Goal: Task Accomplishment & Management: Manage account settings

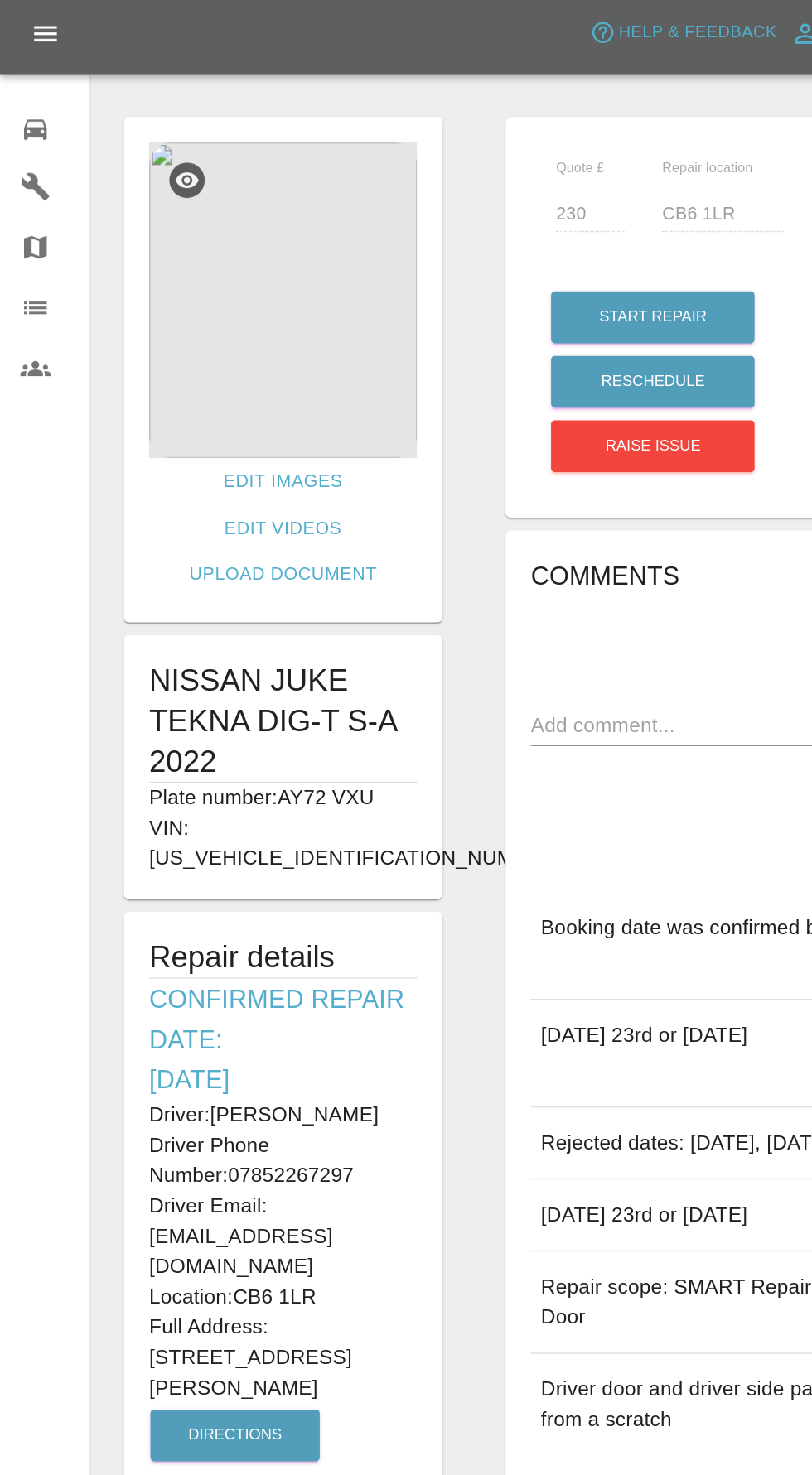
click at [36, 90] on div at bounding box center [36, 87] width 47 height 24
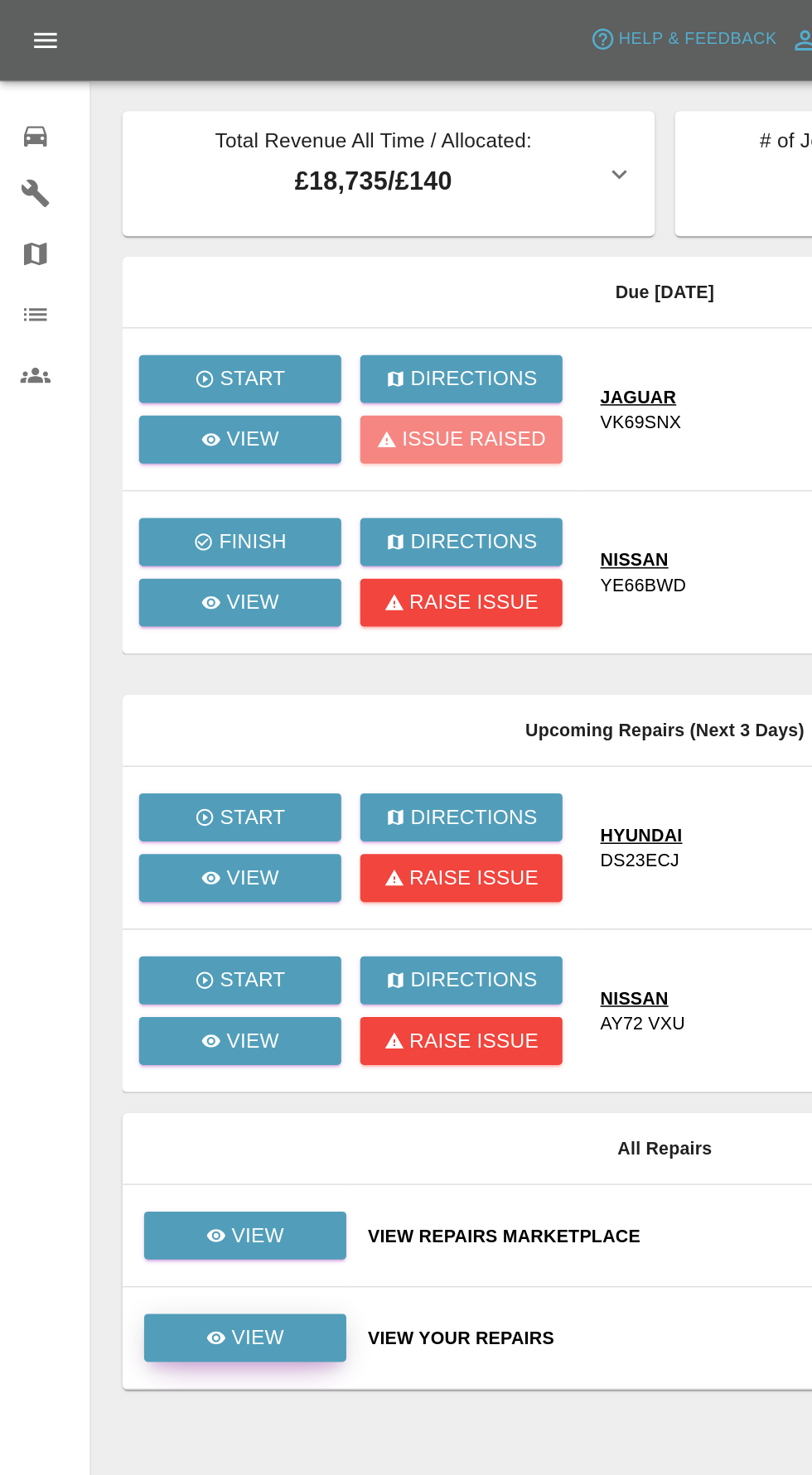
click at [165, 889] on link "View" at bounding box center [161, 876] width 132 height 31
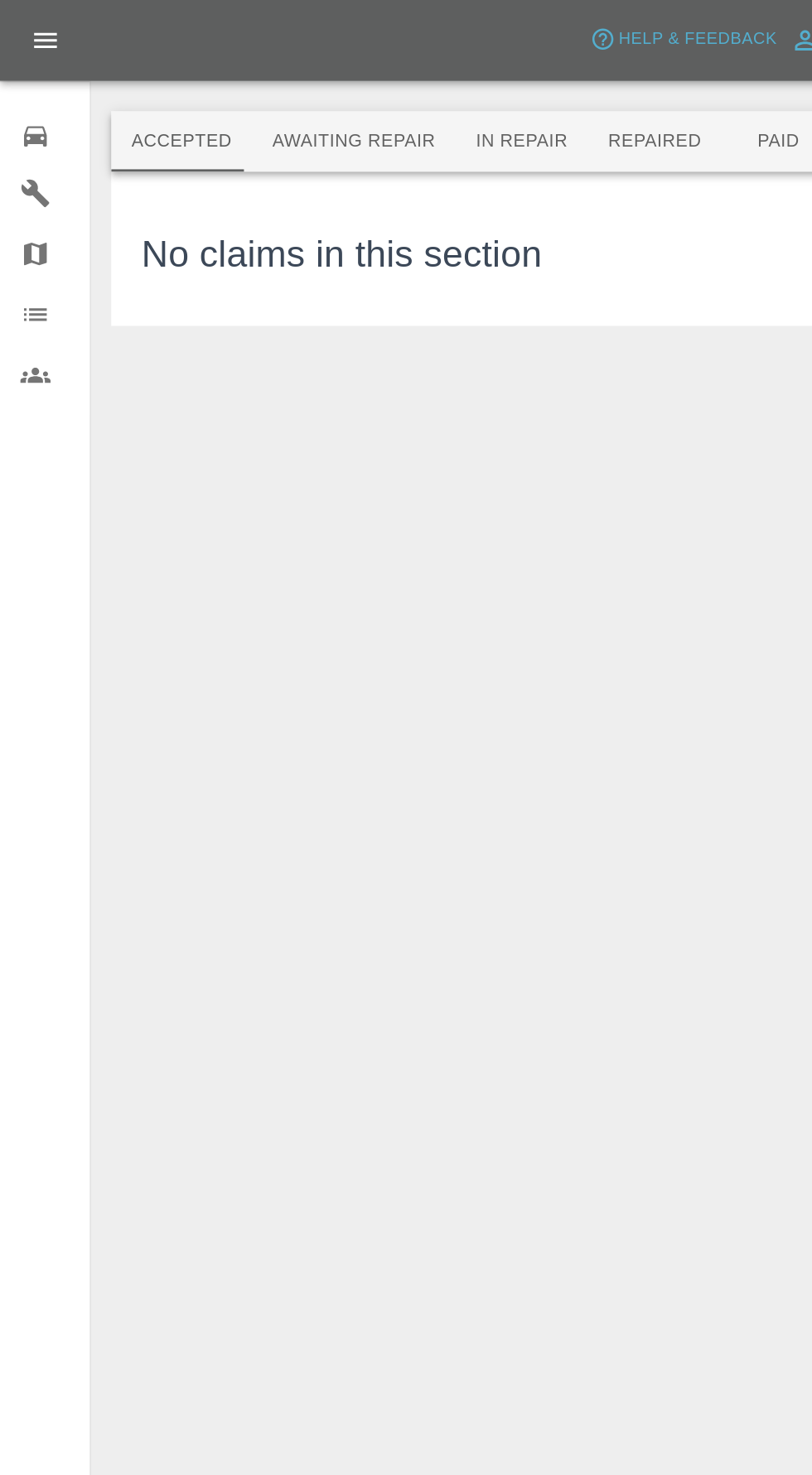
click at [414, 92] on button "Repaired" at bounding box center [429, 92] width 88 height 40
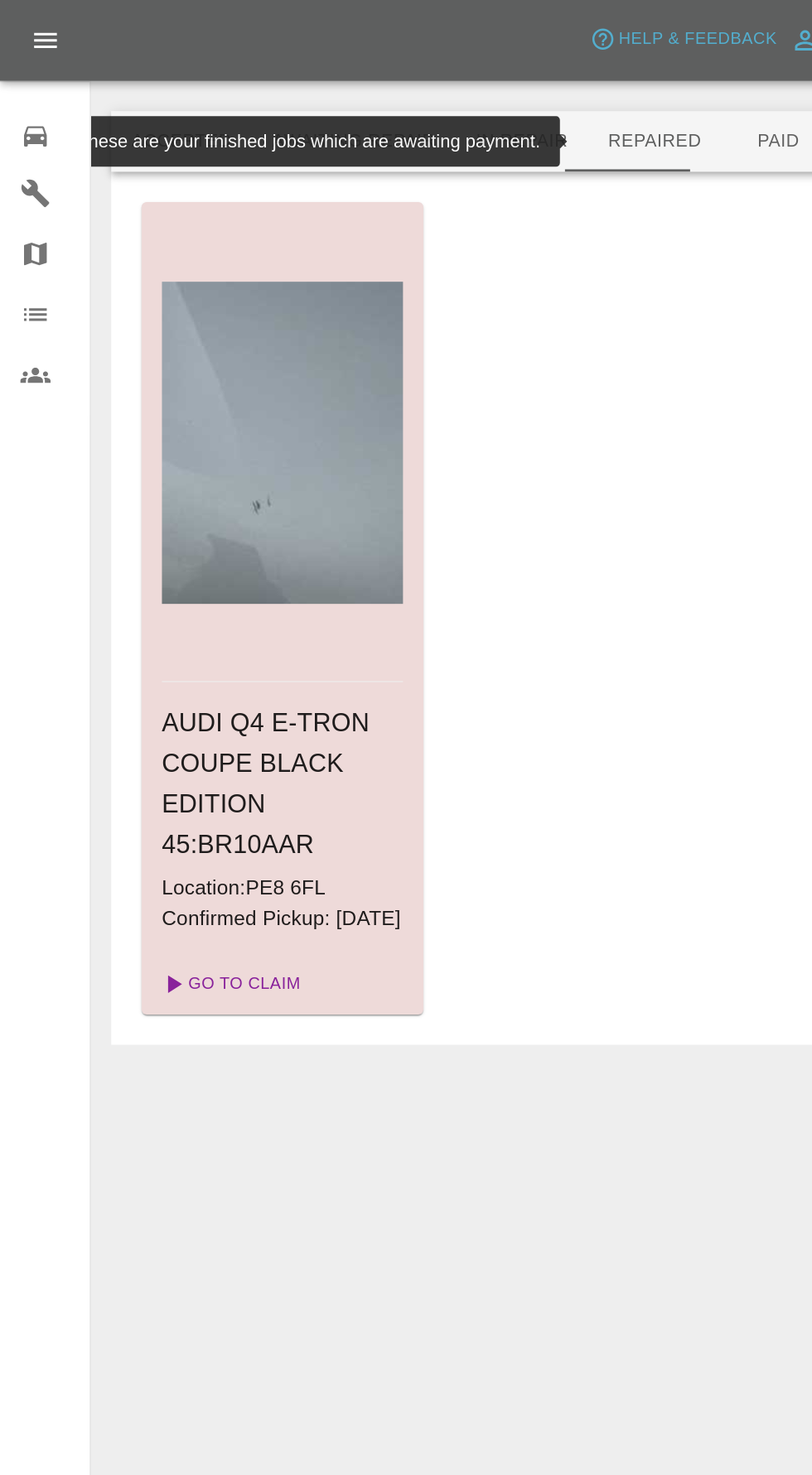
click at [165, 659] on link "Go To Claim" at bounding box center [150, 644] width 102 height 26
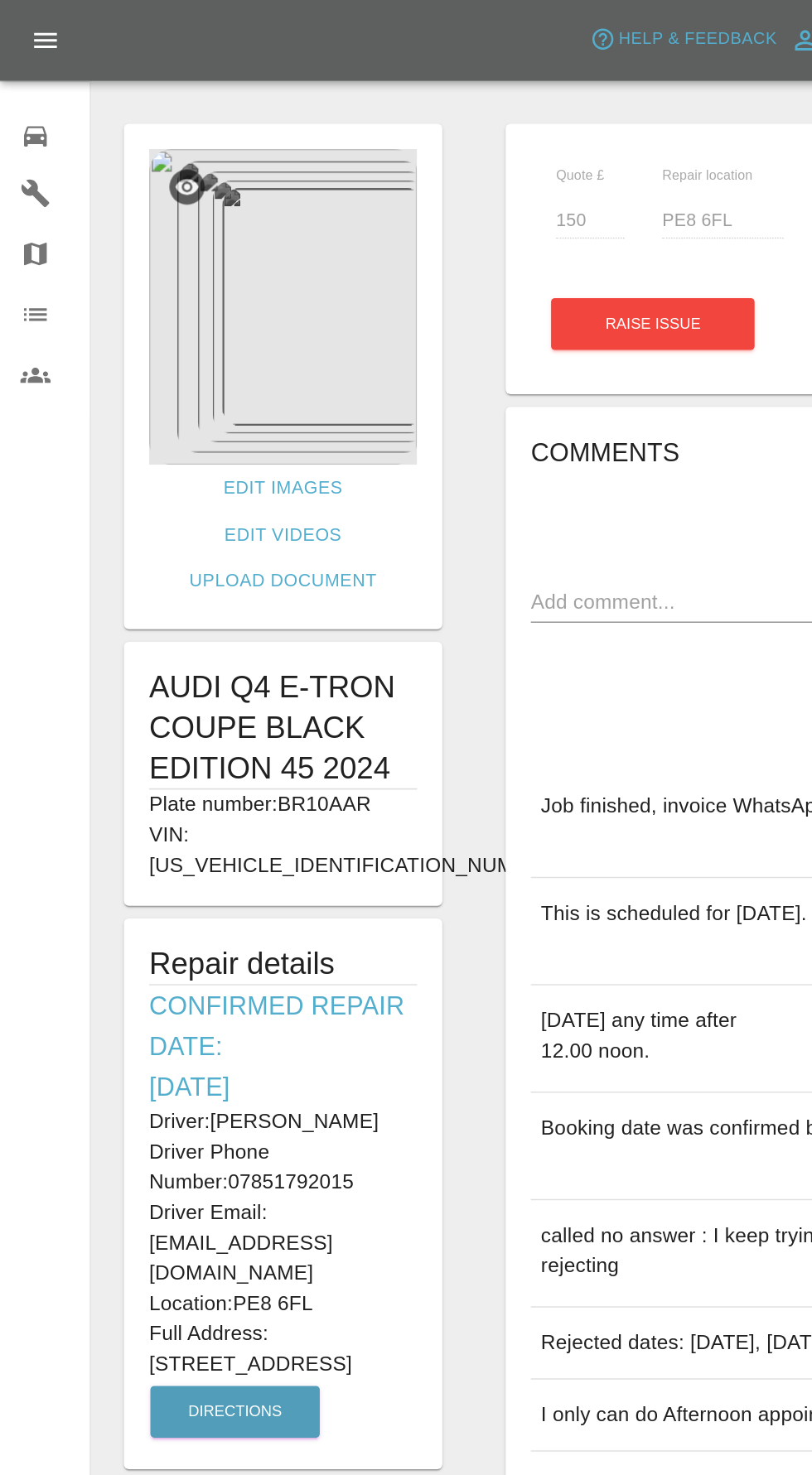
click at [206, 246] on img at bounding box center [185, 201] width 175 height 207
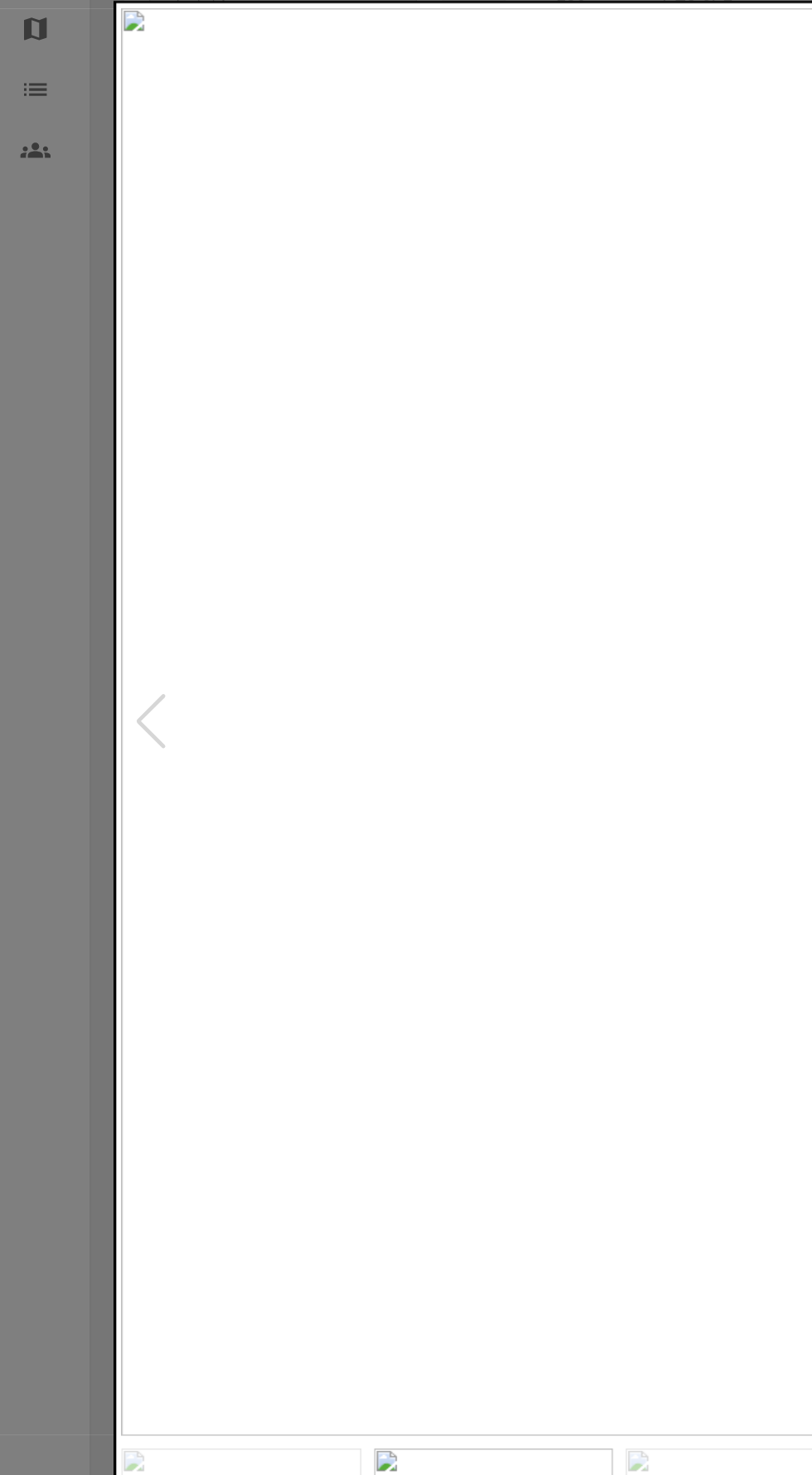
click at [27, 570] on div at bounding box center [406, 738] width 812 height 1475
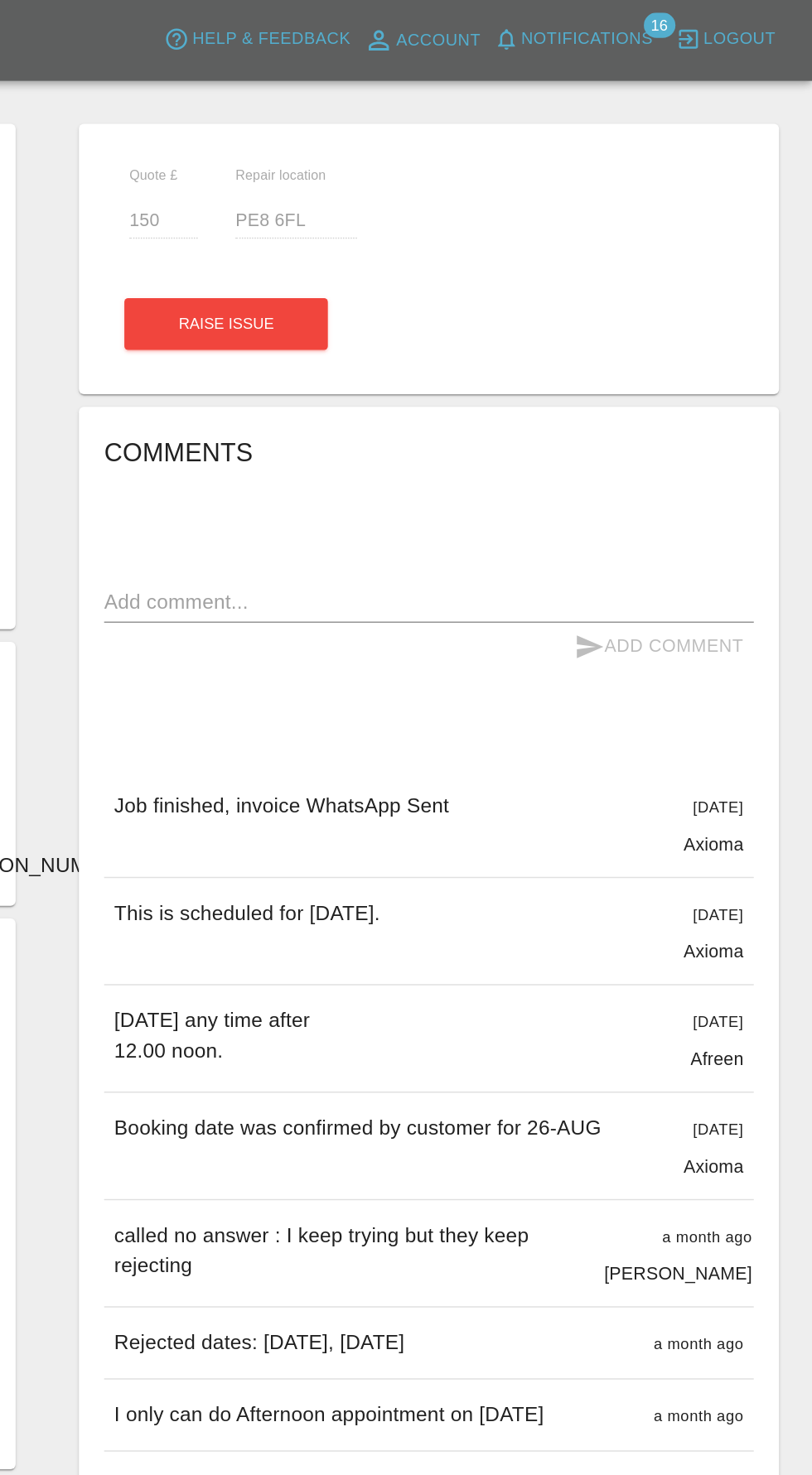
click at [699, 25] on span "Notifications" at bounding box center [665, 26] width 86 height 19
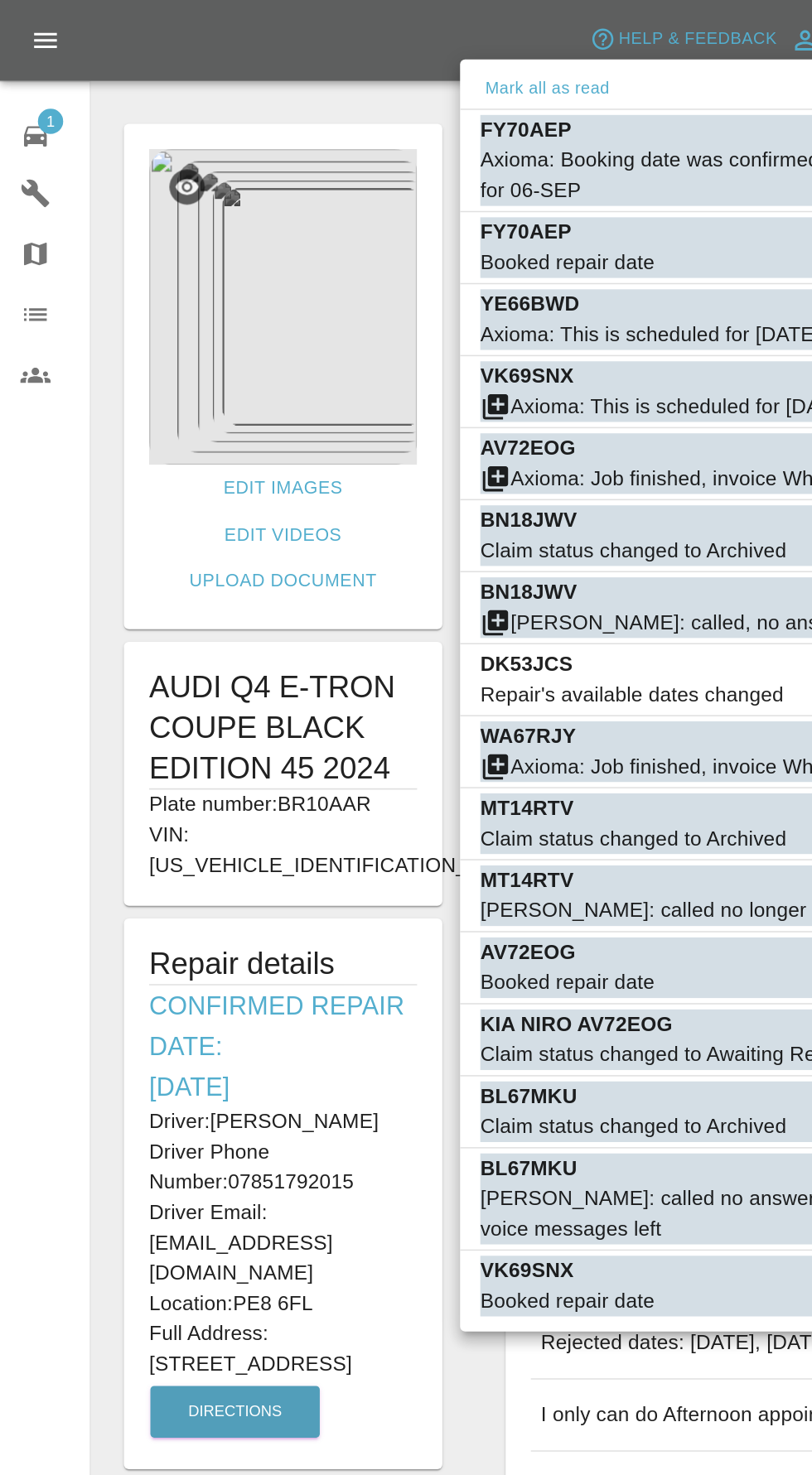
click at [17, 83] on div at bounding box center [406, 738] width 812 height 1475
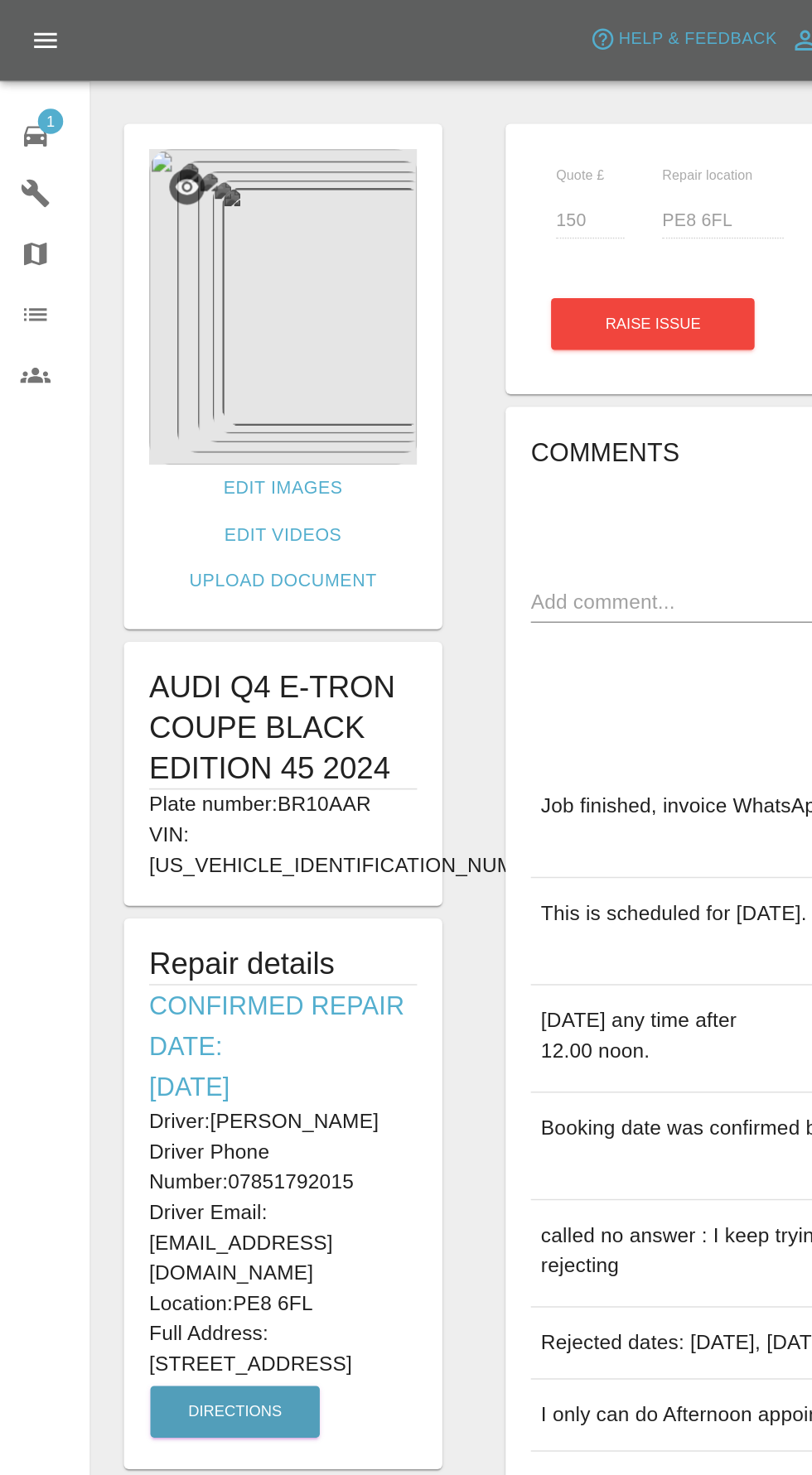
click at [19, 85] on icon at bounding box center [23, 89] width 19 height 19
